Goal: Transaction & Acquisition: Book appointment/travel/reservation

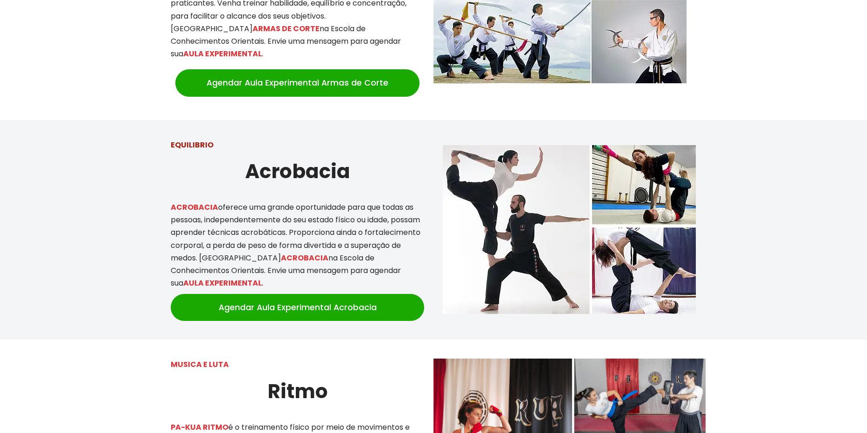
scroll to position [1209, 0]
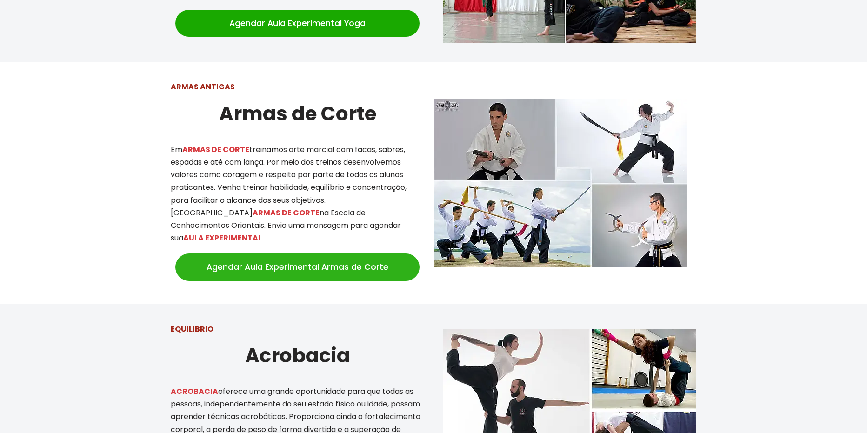
click at [278, 254] on link "Agendar Aula Experimental Armas de Corte" at bounding box center [297, 267] width 244 height 27
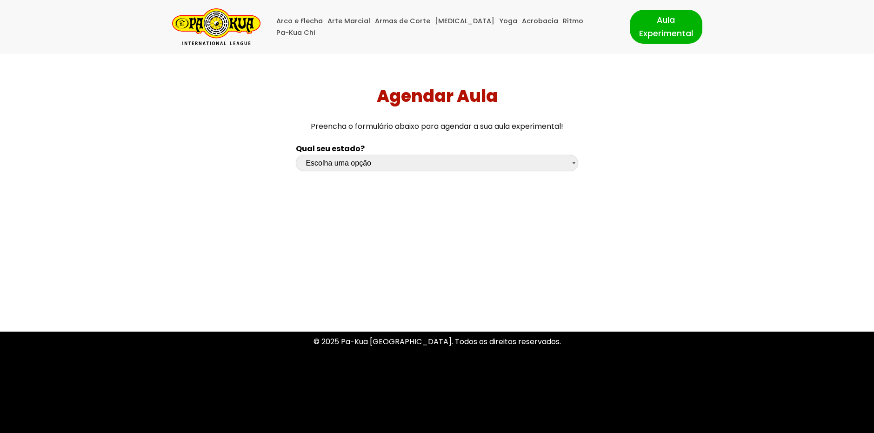
click at [435, 170] on select "Escolha uma opção [GEOGRAPHIC_DATA] [GEOGRAPHIC_DATA] [GEOGRAPHIC_DATA] [GEOGRA…" at bounding box center [437, 163] width 282 height 16
select select "sc"
click at [296, 155] on select "Escolha uma opção [GEOGRAPHIC_DATA] [GEOGRAPHIC_DATA] [GEOGRAPHIC_DATA] [GEOGRA…" at bounding box center [437, 163] width 282 height 16
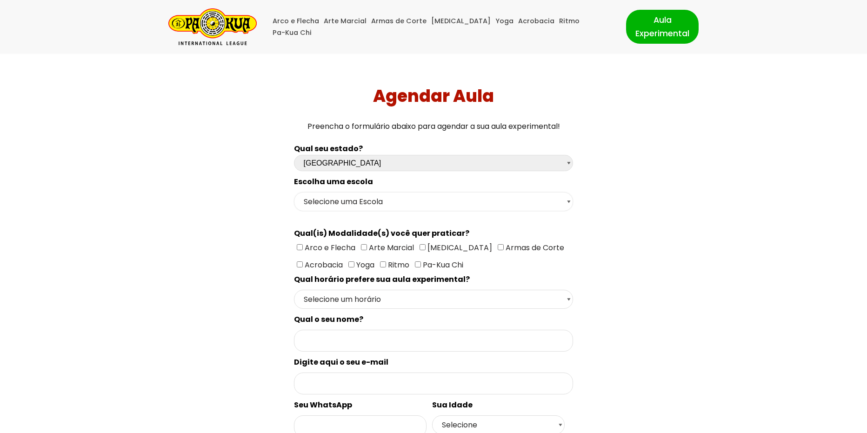
click at [428, 203] on select "Selecione uma Escola Florianópolis - Escola Pantanal [GEOGRAPHIC_DATA] - [GEOGR…" at bounding box center [434, 201] width 280 height 19
select select "[GEOGRAPHIC_DATA] - [GEOGRAPHIC_DATA]"
click at [294, 192] on select "Selecione uma Escola Florianópolis - Escola Pantanal [GEOGRAPHIC_DATA] - [GEOGR…" at bounding box center [434, 201] width 280 height 19
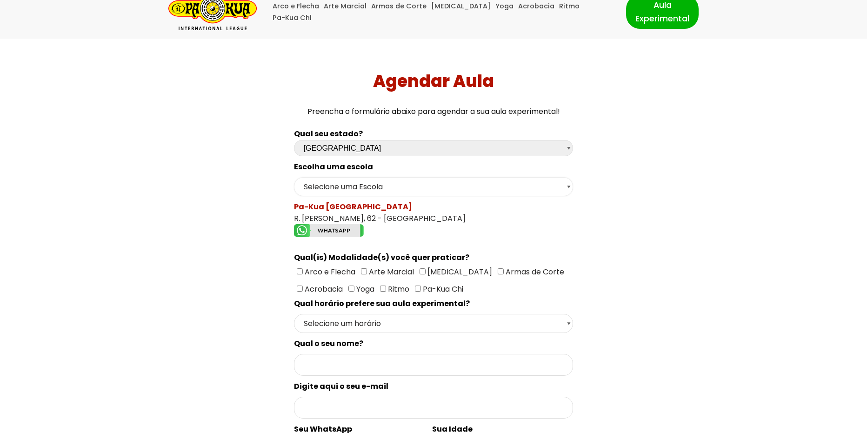
scroll to position [47, 0]
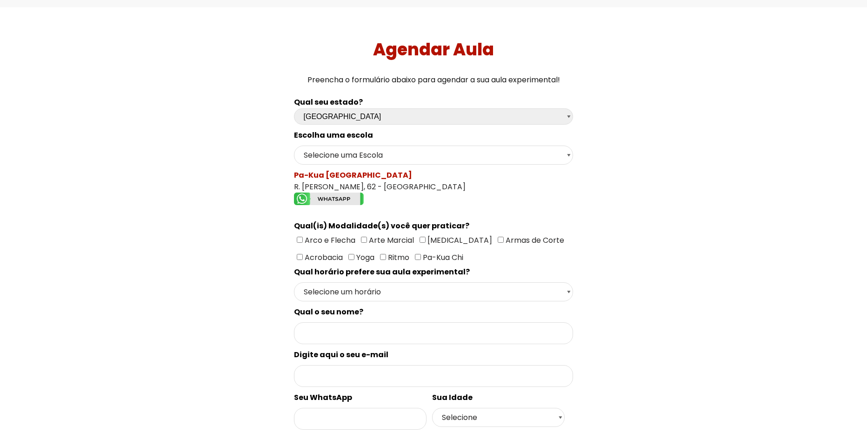
click at [504, 240] on span "Armas de Corte" at bounding box center [534, 240] width 60 height 11
click at [498, 240] on input"] "Armas de Corte" at bounding box center [501, 240] width 6 height 6
checkbox input"] "true"
click at [363, 241] on input"] "Arte Marcial" at bounding box center [364, 240] width 6 height 6
checkbox input"] "true"
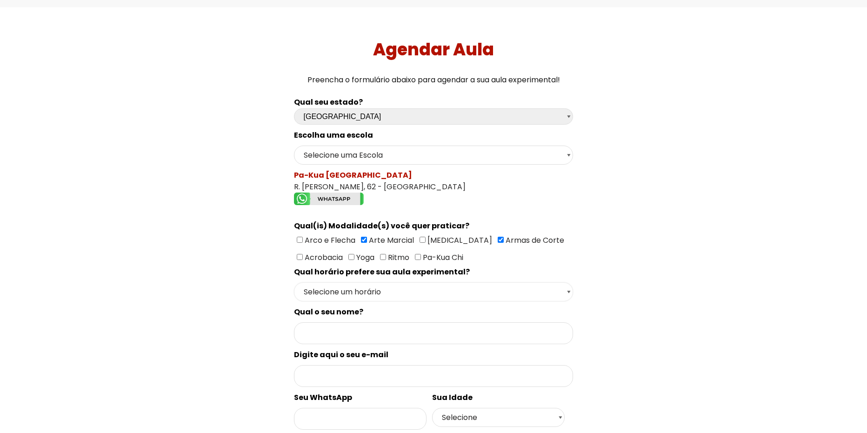
click at [420, 293] on select "Selecione um horário Manhã Tarde Noite" at bounding box center [434, 291] width 280 height 19
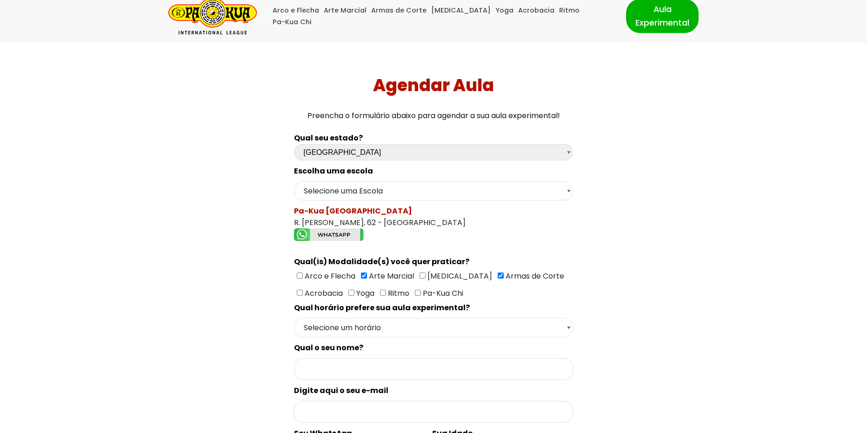
scroll to position [0, 0]
